Goal: Check status: Check status

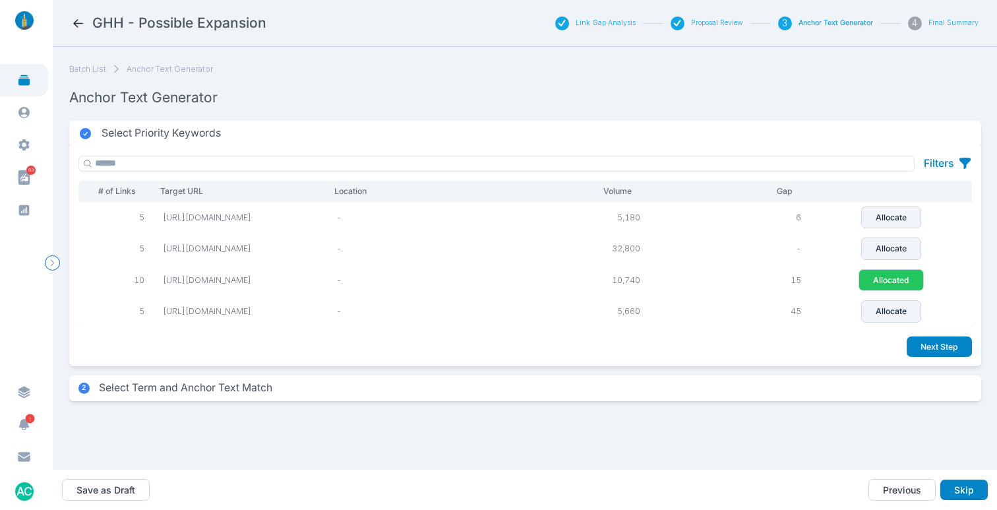
click at [78, 20] on icon at bounding box center [78, 23] width 14 height 14
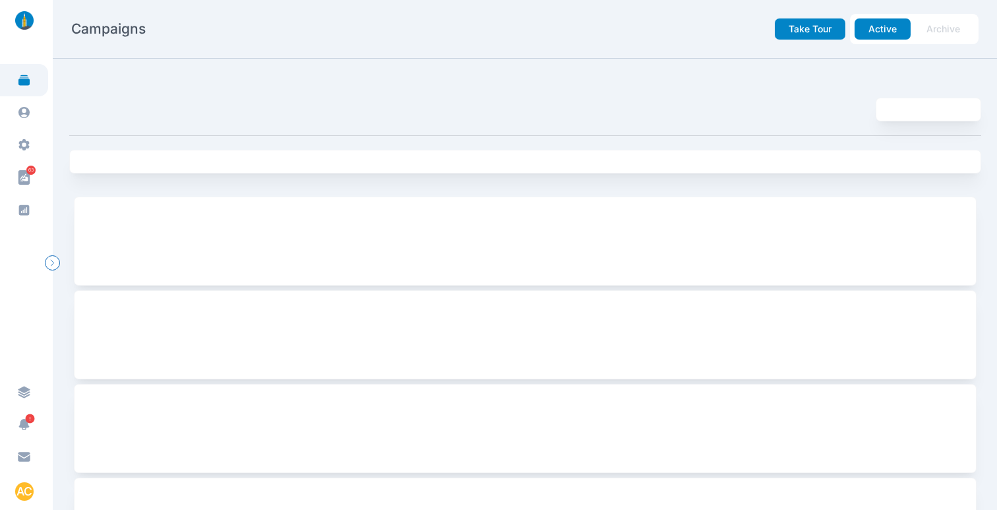
click at [21, 92] on link at bounding box center [24, 80] width 48 height 32
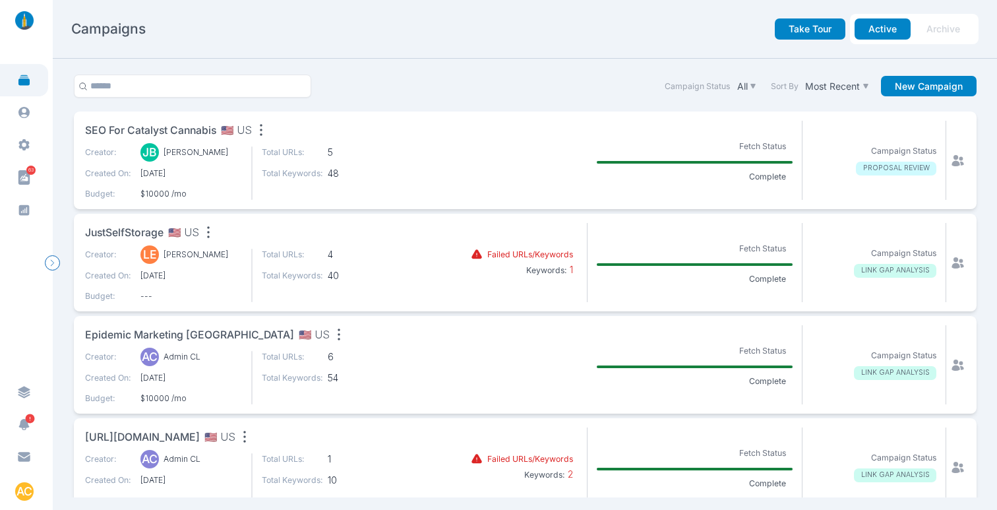
scroll to position [1, 0]
click at [133, 229] on span "JustSelfStorage" at bounding box center [124, 232] width 78 height 16
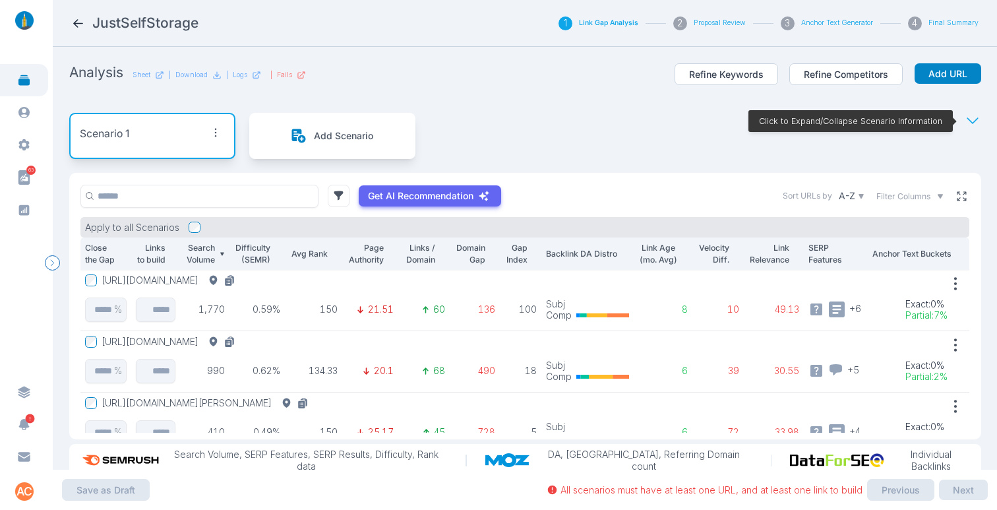
click at [957, 200] on icon at bounding box center [961, 195] width 9 height 9
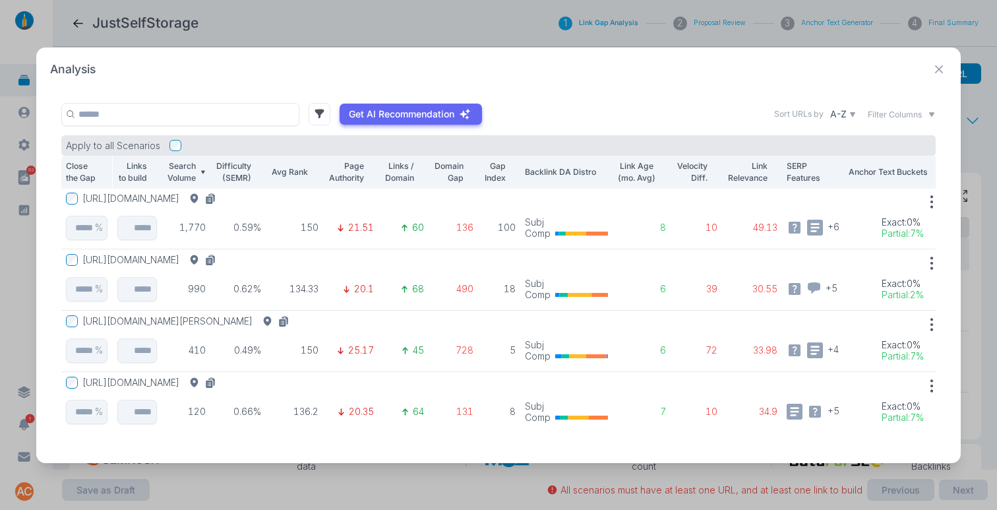
click at [221, 255] on button "[URL][DOMAIN_NAME]" at bounding box center [151, 260] width 138 height 12
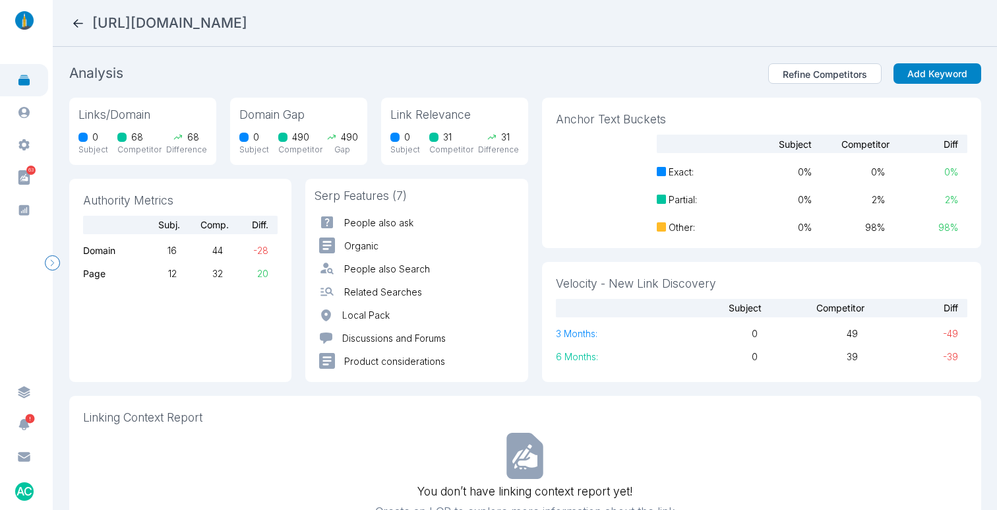
click at [80, 25] on icon at bounding box center [78, 23] width 14 height 14
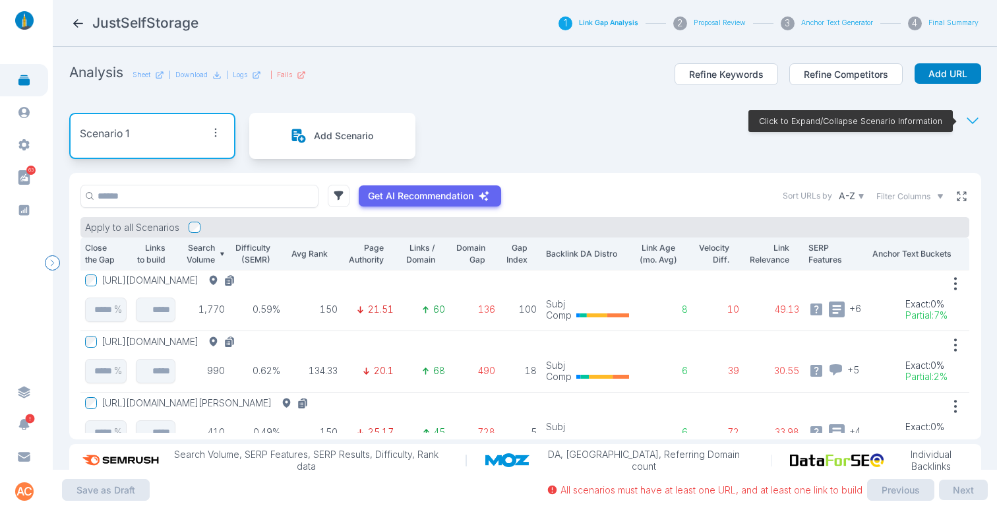
click at [955, 198] on icon at bounding box center [961, 196] width 12 height 12
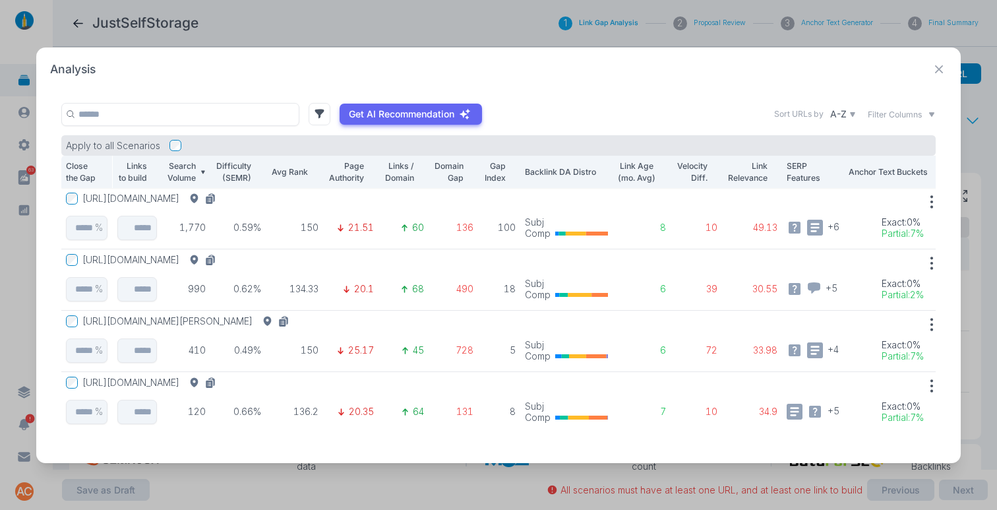
click at [941, 66] on icon at bounding box center [939, 69] width 8 height 8
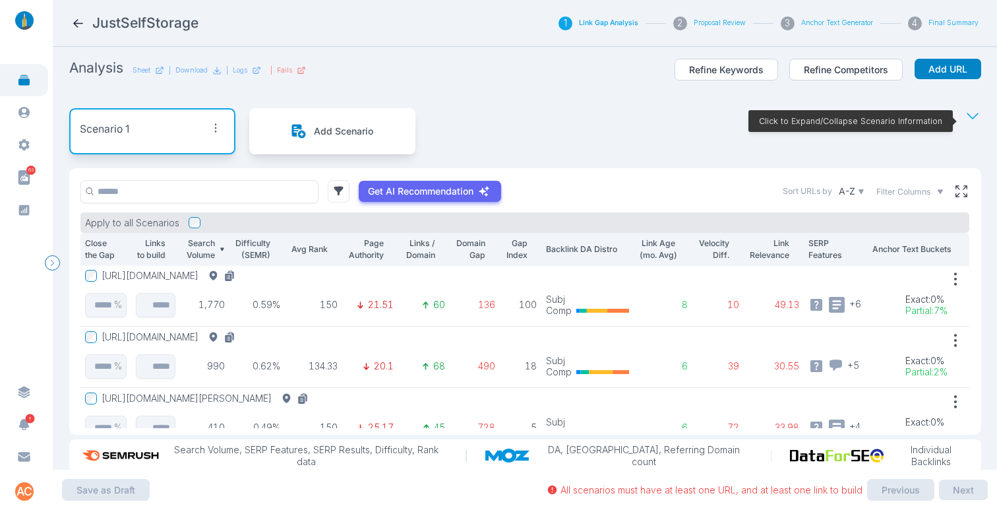
click at [975, 142] on section "Analysis Sheet | Download | Logs | Fails Refine Keywords Refine Competitors Add…" at bounding box center [525, 258] width 944 height 423
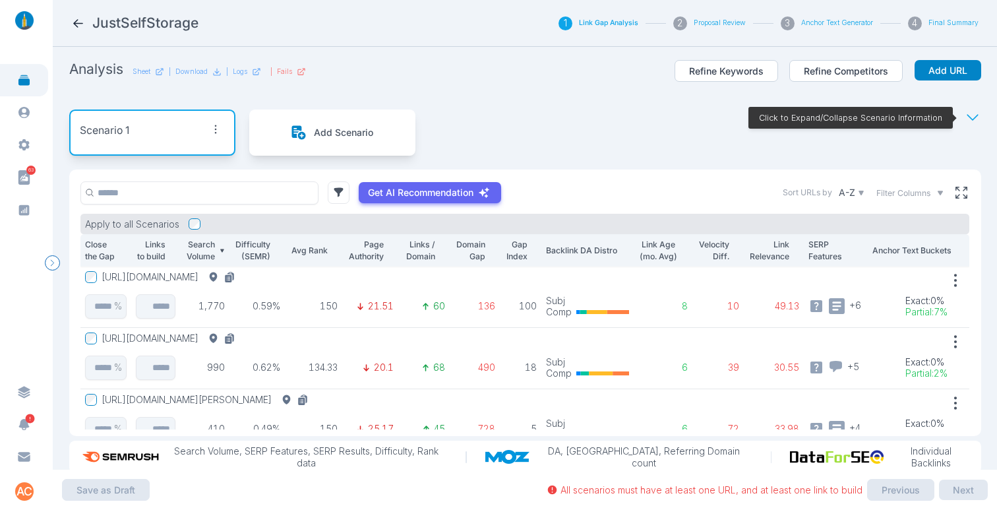
click at [966, 121] on icon at bounding box center [972, 117] width 16 height 16
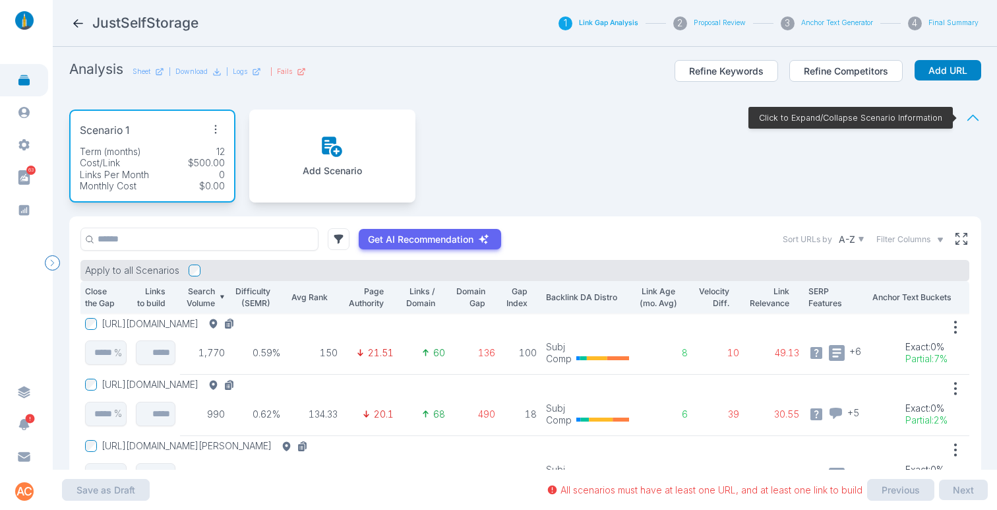
click at [964, 119] on icon at bounding box center [972, 117] width 16 height 16
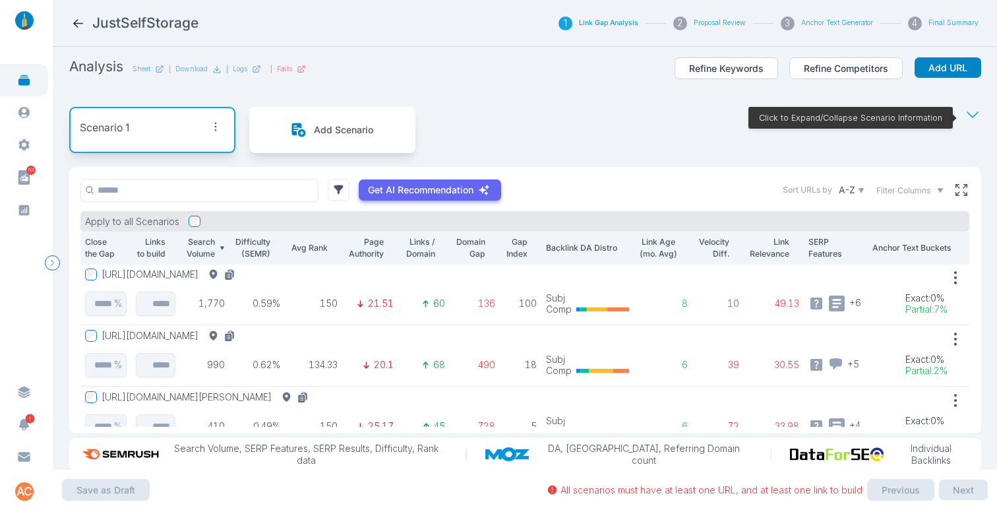
click at [978, 220] on section "Analysis Sheet | Download | Logs | Fails Refine Keywords Refine Competitors Add…" at bounding box center [525, 258] width 944 height 423
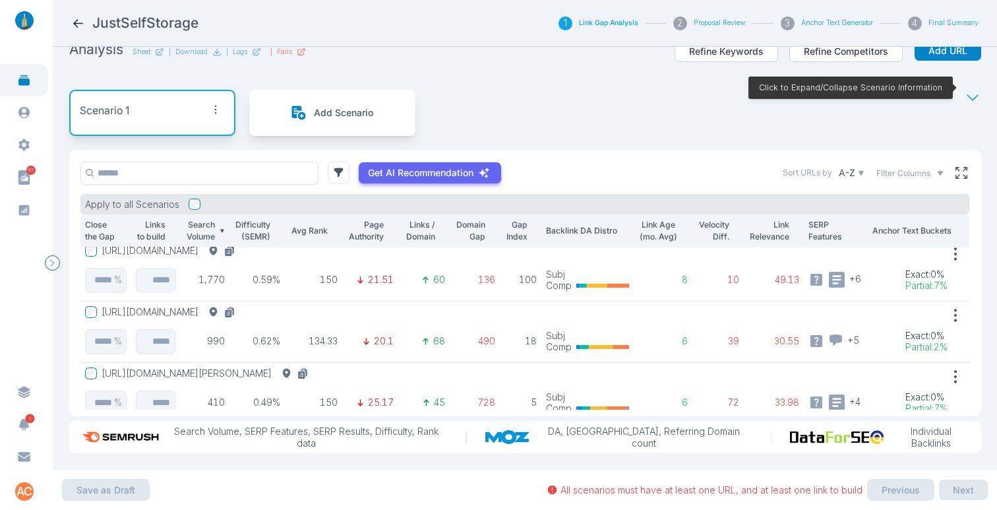
scroll to position [0, 19]
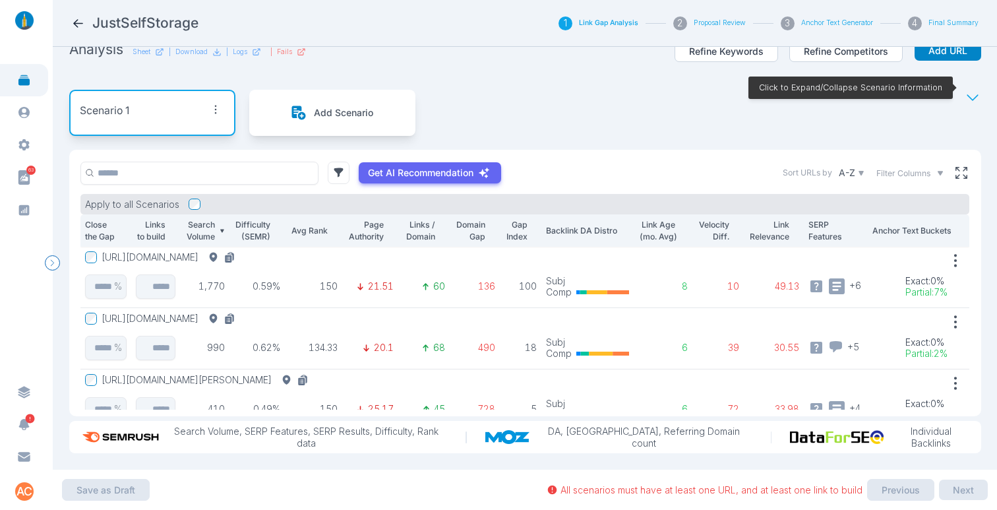
click at [946, 256] on icon "button" at bounding box center [955, 260] width 18 height 18
click at [975, 237] on section "Analysis Sheet | Download | Logs | Fails Refine Keywords Refine Competitors Add…" at bounding box center [525, 258] width 944 height 423
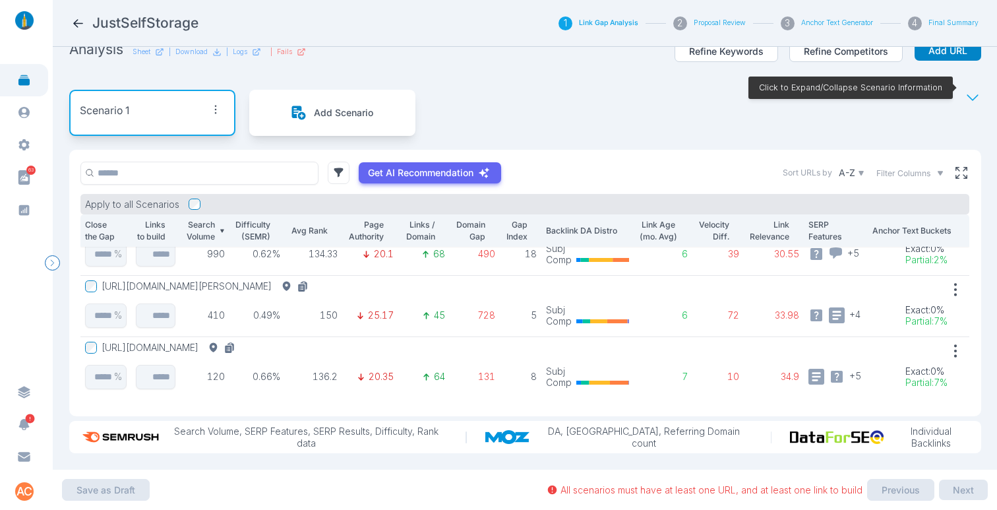
scroll to position [103, 19]
click at [628, 91] on div "Scenario 1 Add Scenario Click to Expand/Collapse Scenario Information" at bounding box center [525, 113] width 912 height 74
click at [955, 167] on icon at bounding box center [961, 173] width 12 height 12
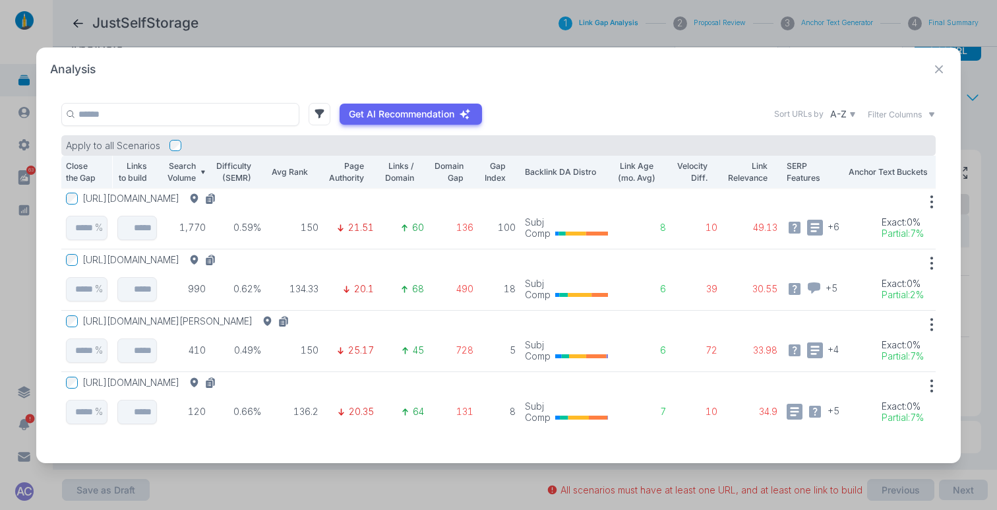
click at [221, 194] on button "[URL][DOMAIN_NAME]" at bounding box center [151, 199] width 138 height 12
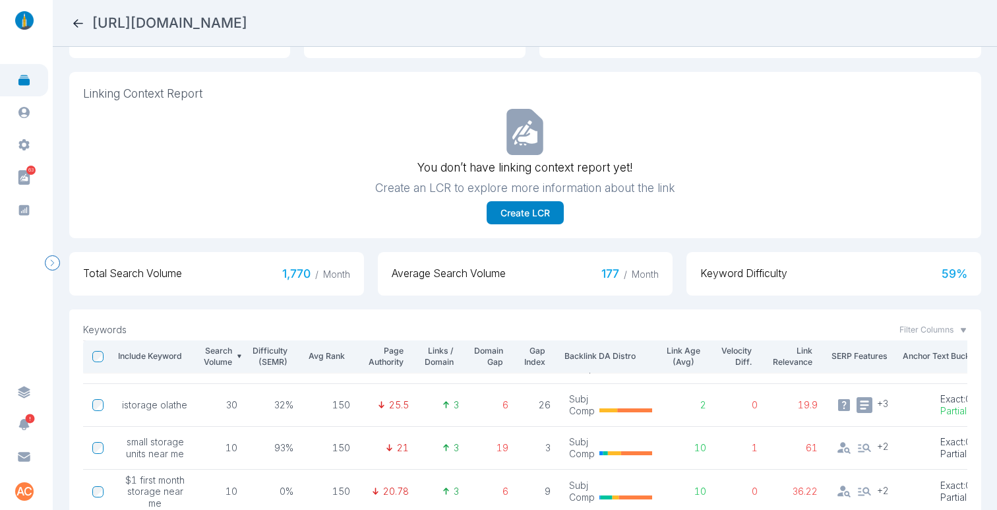
scroll to position [204, 0]
click at [74, 22] on icon at bounding box center [78, 23] width 14 height 14
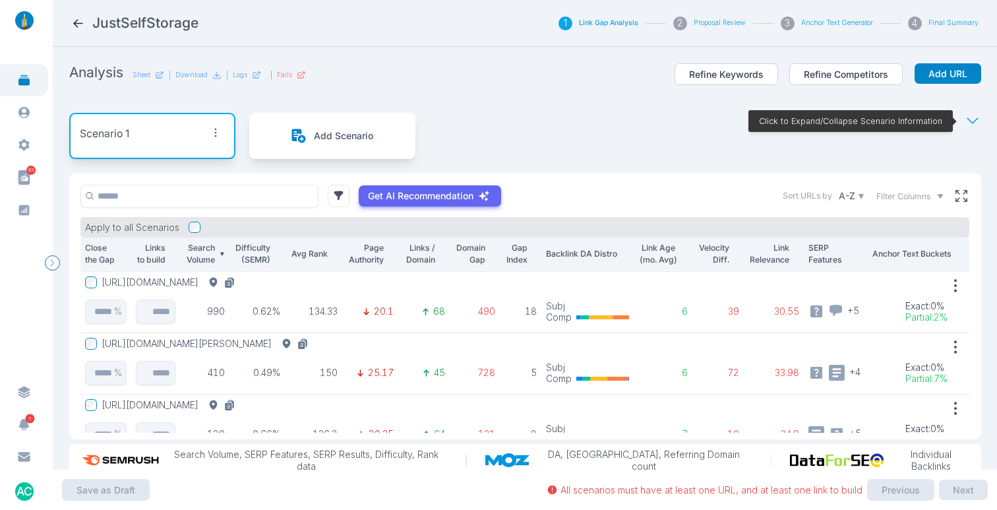
scroll to position [55, 0]
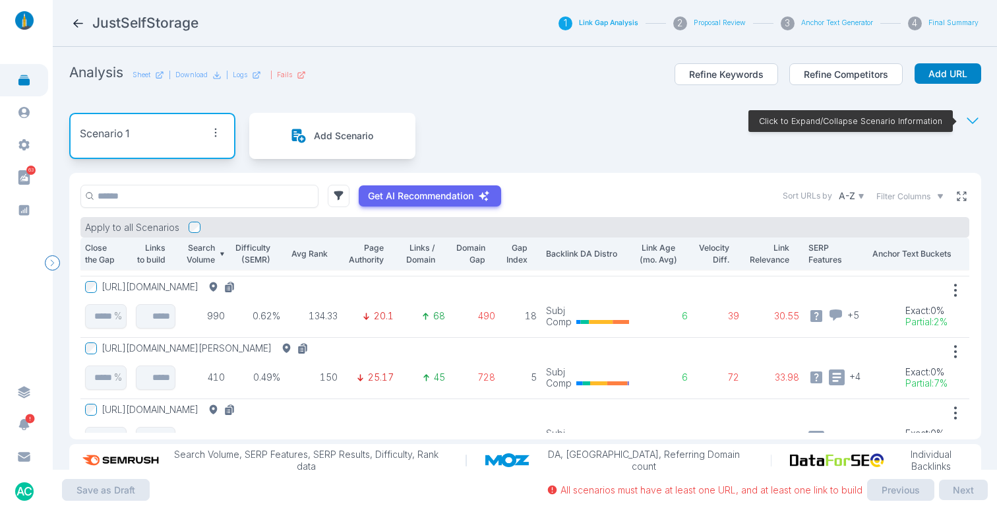
click at [955, 196] on icon at bounding box center [961, 196] width 12 height 12
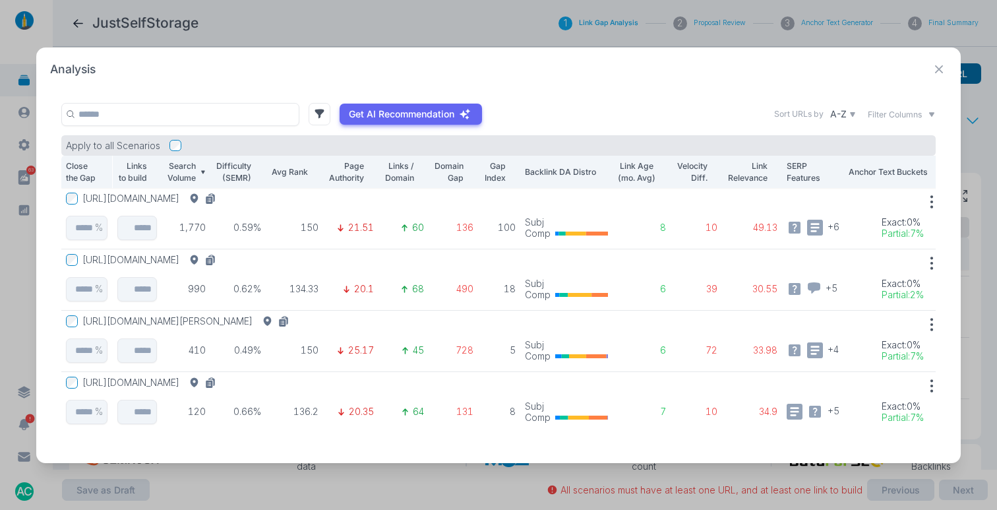
drag, startPoint x: 941, startPoint y: 69, endPoint x: 934, endPoint y: 70, distance: 6.6
click at [941, 69] on icon at bounding box center [939, 69] width 16 height 16
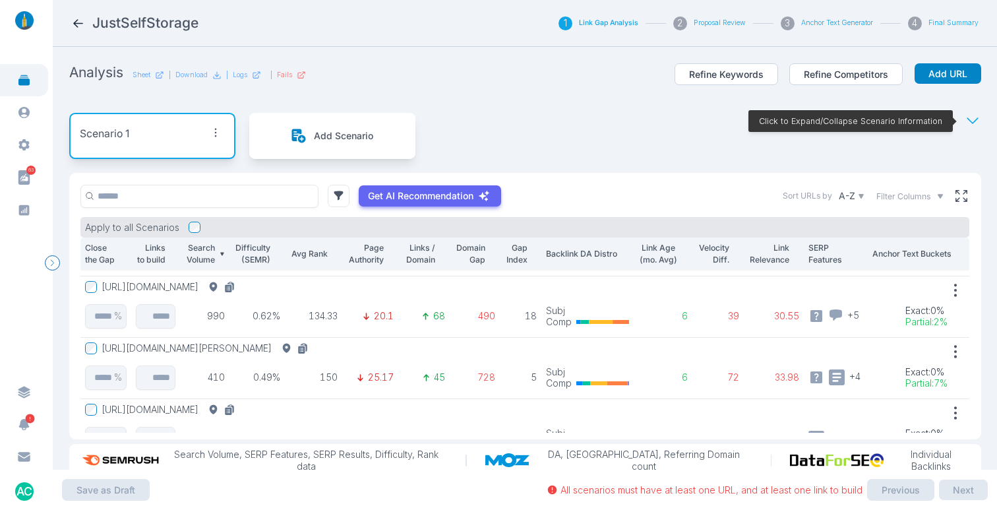
click at [442, 100] on div "Scenario 1 Add Scenario Click to Expand/Collapse Scenario Information" at bounding box center [525, 136] width 912 height 74
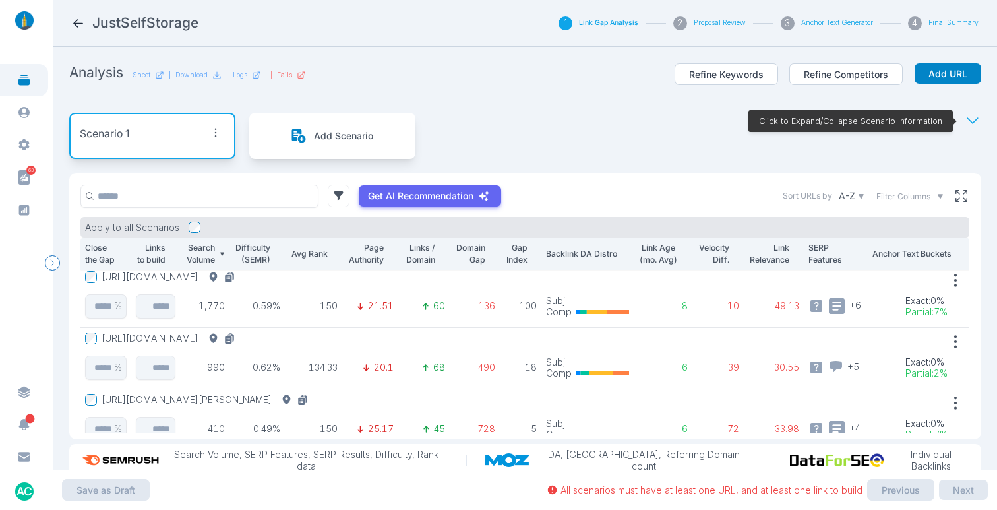
scroll to position [0, 0]
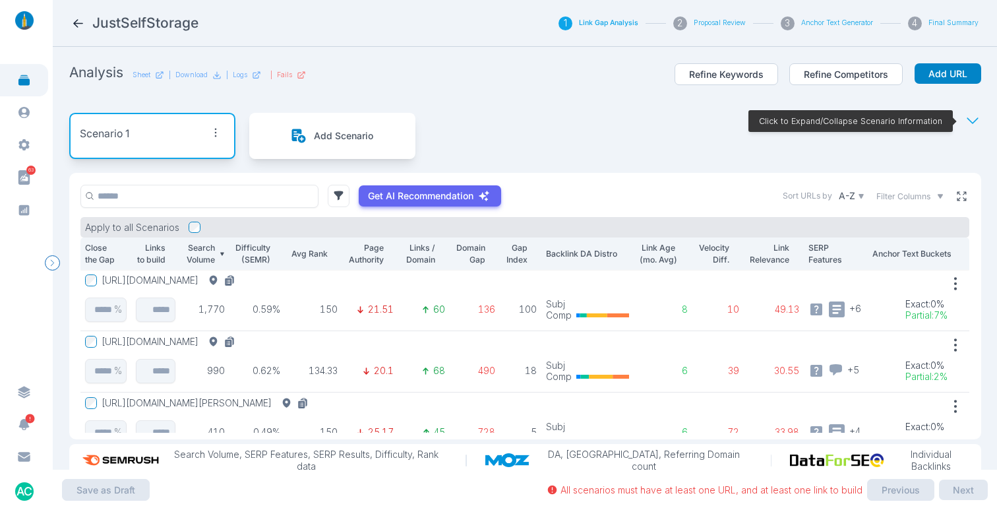
click at [955, 196] on icon at bounding box center [961, 196] width 12 height 12
